Goal: Contribute content: Add original content to the website for others to see

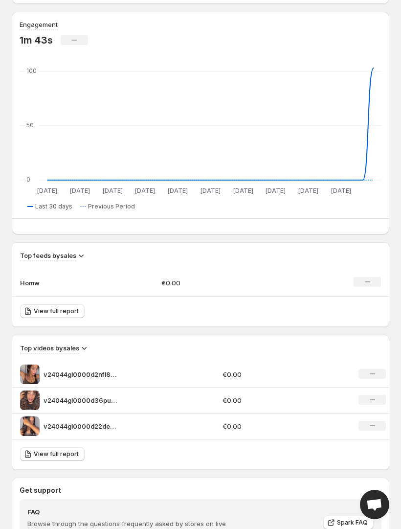
scroll to position [395, 0]
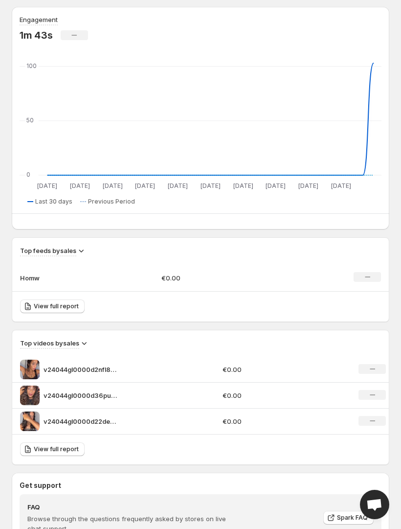
click at [266, 368] on p "€0.00" at bounding box center [273, 369] width 100 height 10
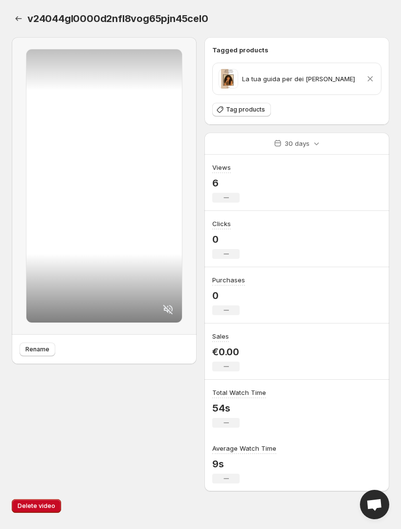
click at [23, 17] on button "Settings" at bounding box center [19, 19] width 14 height 14
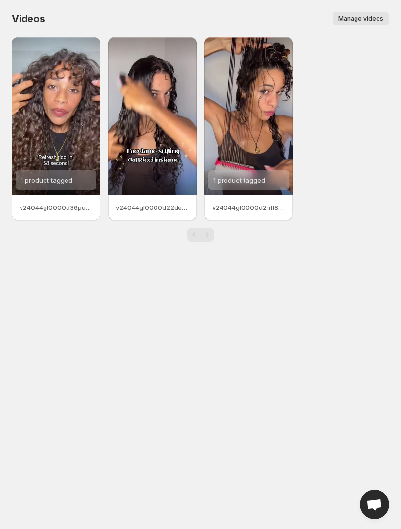
click at [369, 21] on span "Manage videos" at bounding box center [360, 19] width 45 height 8
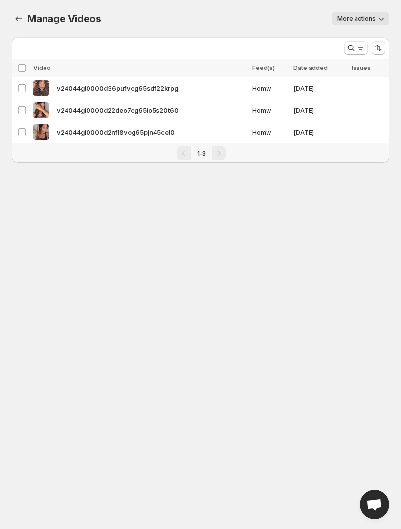
click at [354, 21] on span "More actions" at bounding box center [356, 19] width 38 height 8
click at [339, 294] on body "Home Feeds Videos Subscription Settings Manage Videos. This page is ready Manag…" at bounding box center [200, 264] width 401 height 529
click at [21, 6] on div "Manage Videos. This page is ready Manage Videos More actions More actions More …" at bounding box center [201, 18] width 378 height 37
click at [22, 16] on icon "Manage Videos" at bounding box center [19, 19] width 10 height 10
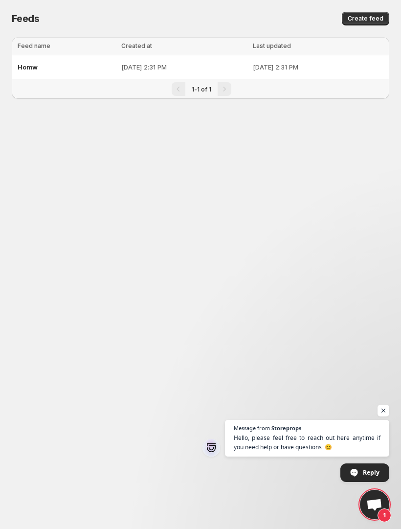
click at [73, 62] on div "Homw" at bounding box center [67, 67] width 98 height 18
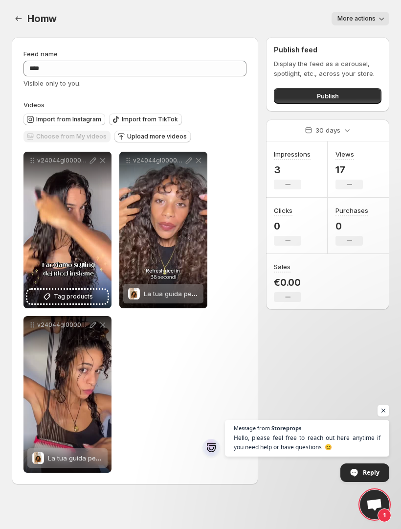
click at [127, 138] on span "Upload more videos" at bounding box center [157, 137] width 60 height 8
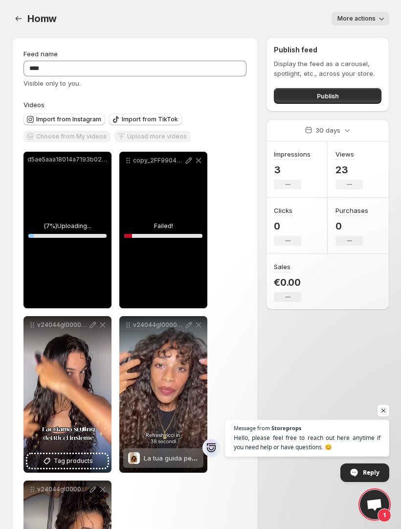
click at [160, 234] on div "copy_2FF99040-FF20-4721-8202-354B5B914C40.mov" at bounding box center [163, 230] width 88 height 157
click at [198, 165] on icon at bounding box center [199, 161] width 10 height 10
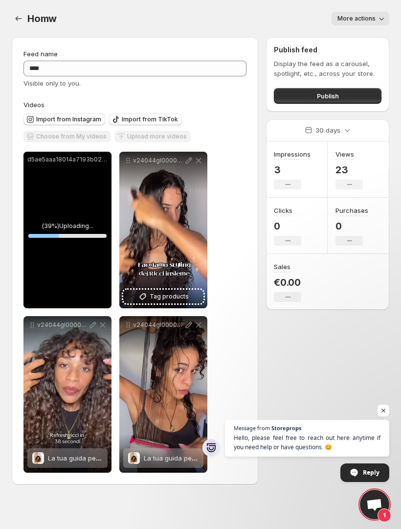
click at [197, 325] on icon at bounding box center [199, 325] width 10 height 10
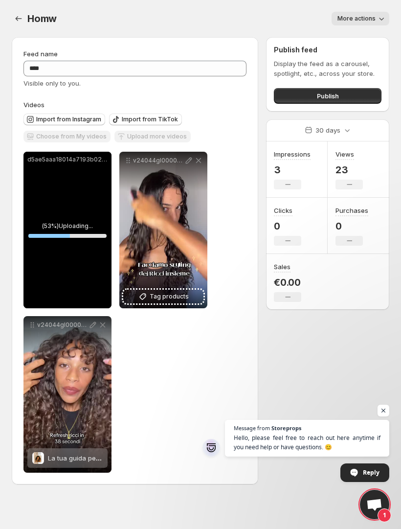
click at [233, 144] on div "Import from Instagram Import from TikTok Choose from My videos Upload more vide…" at bounding box center [133, 127] width 227 height 34
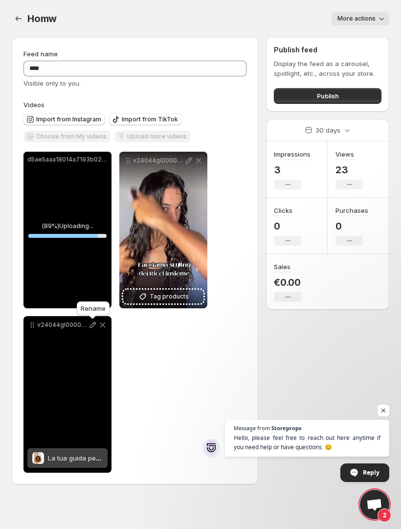
click at [93, 327] on icon at bounding box center [93, 325] width 10 height 10
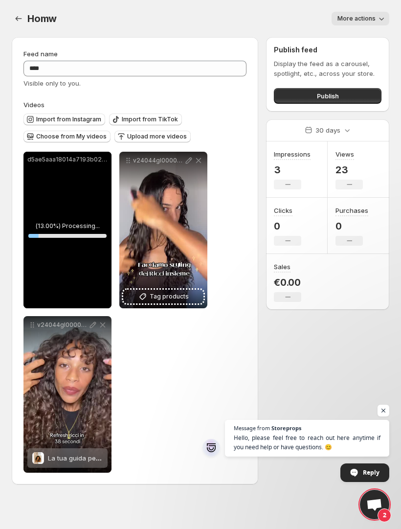
click at [385, 412] on span "Open chat" at bounding box center [384, 410] width 12 height 12
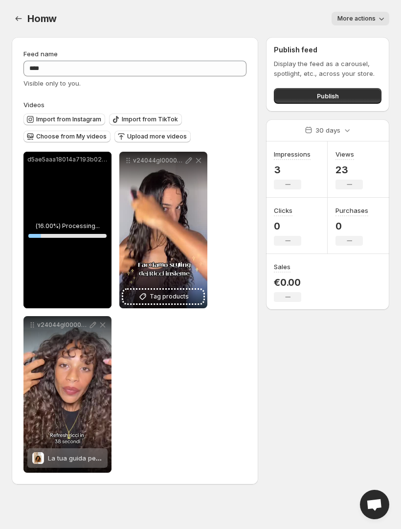
click at [158, 142] on button "Upload more videos" at bounding box center [152, 137] width 76 height 12
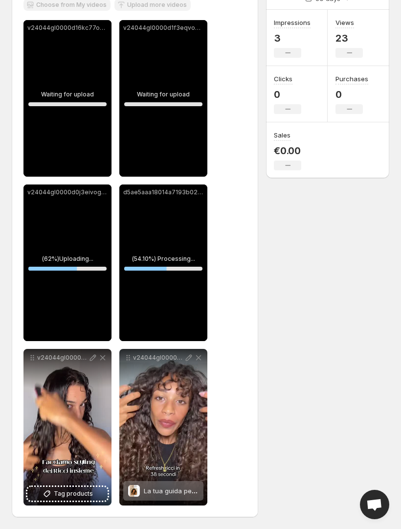
scroll to position [133, 0]
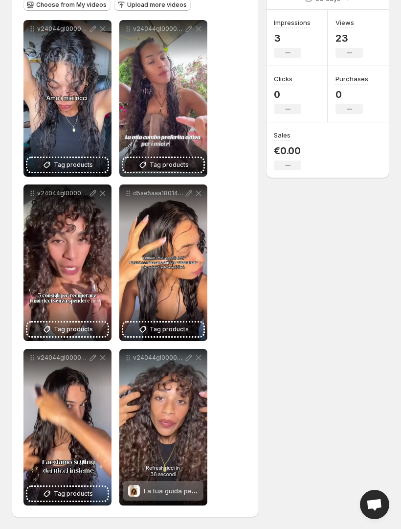
click at [171, 164] on span "Tag products" at bounding box center [169, 165] width 39 height 10
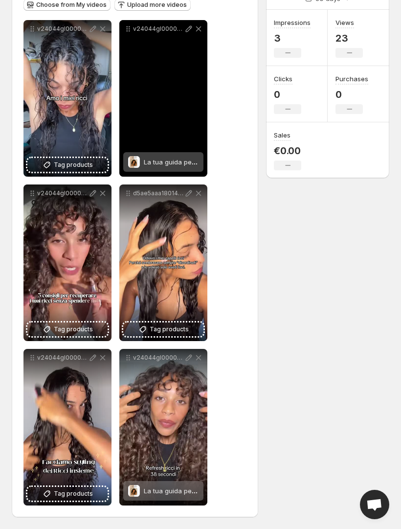
click at [84, 169] on span "Tag products" at bounding box center [73, 165] width 39 height 10
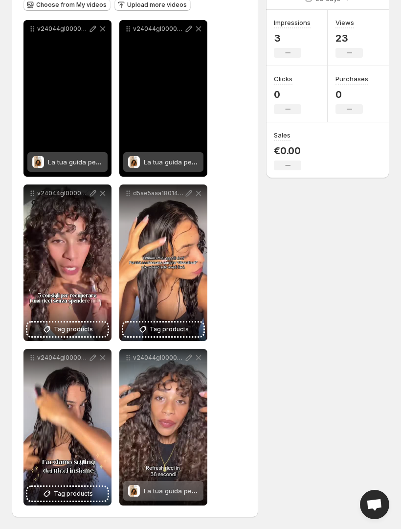
click at [171, 329] on span "Tag products" at bounding box center [169, 329] width 39 height 10
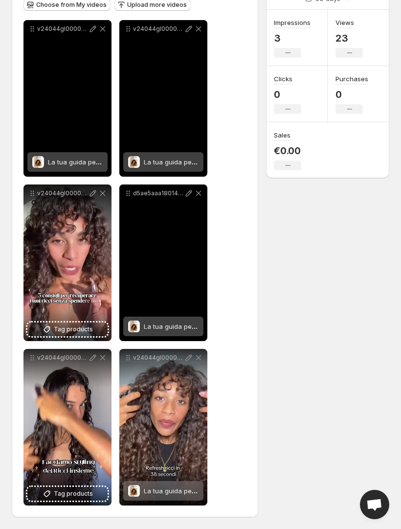
click at [43, 322] on button "Tag products" at bounding box center [67, 329] width 80 height 14
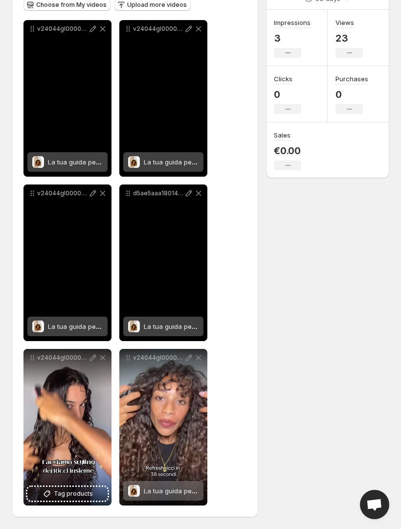
scroll to position [0, 0]
